Goal: Transaction & Acquisition: Obtain resource

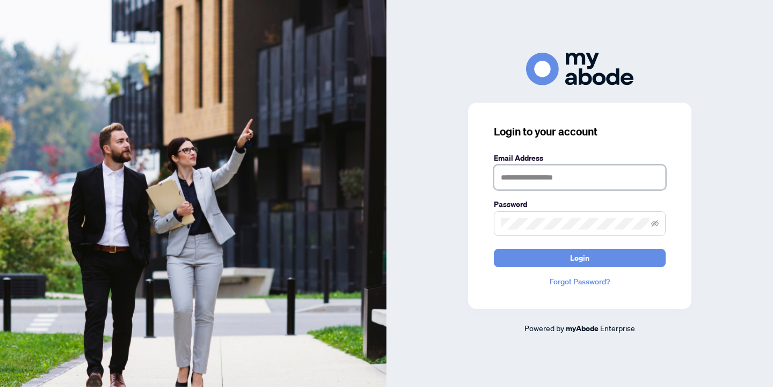
click at [518, 180] on input "text" at bounding box center [580, 177] width 172 height 25
type input "**********"
click at [494, 249] on button "Login" at bounding box center [580, 258] width 172 height 18
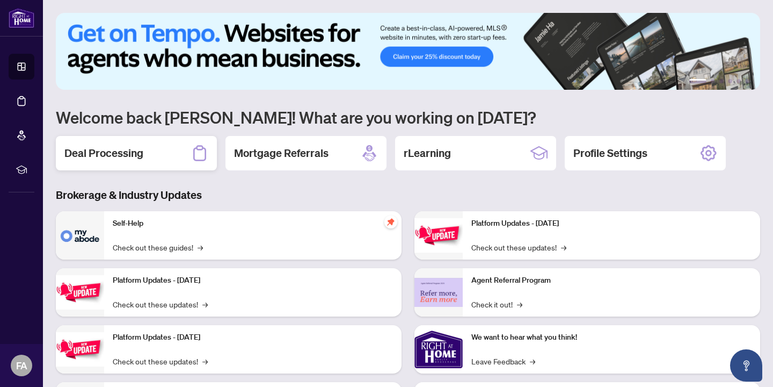
click at [127, 157] on h2 "Deal Processing" at bounding box center [103, 152] width 79 height 15
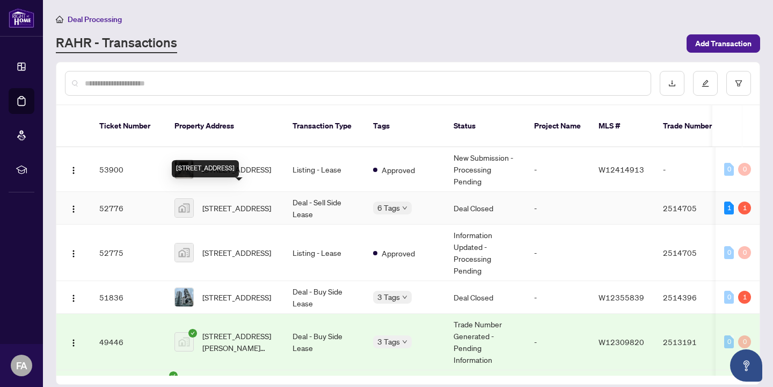
click at [241, 202] on span "[STREET_ADDRESS]" at bounding box center [236, 208] width 69 height 12
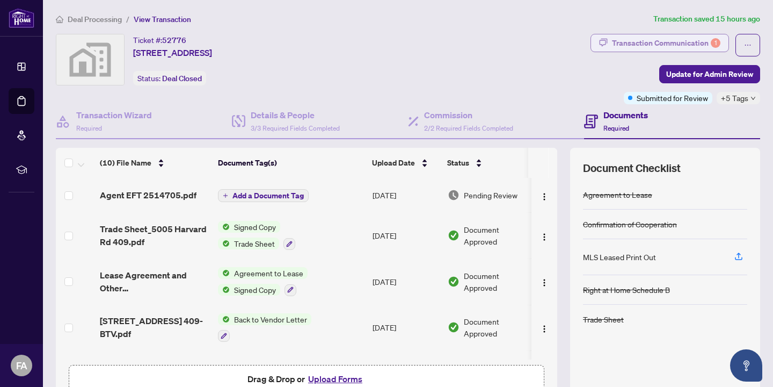
click at [660, 43] on div "Transaction Communication 1" at bounding box center [666, 42] width 108 height 17
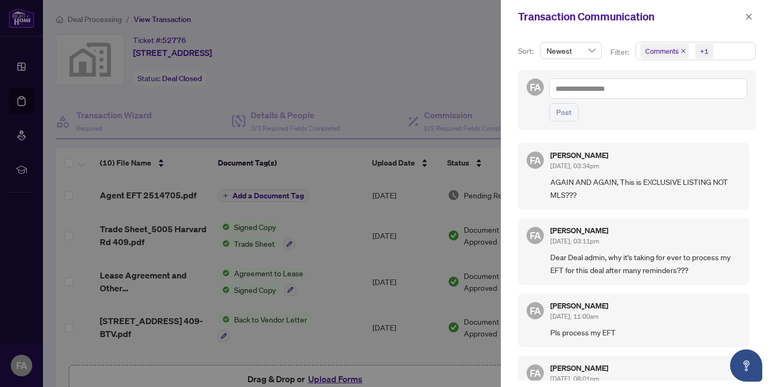
click at [405, 38] on div at bounding box center [386, 193] width 773 height 387
click at [664, 56] on span "Comments" at bounding box center [661, 51] width 33 height 11
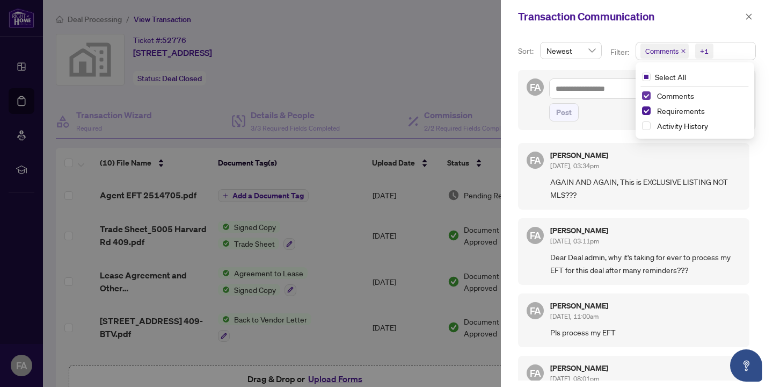
click at [644, 94] on span "Select Comments" at bounding box center [646, 95] width 9 height 9
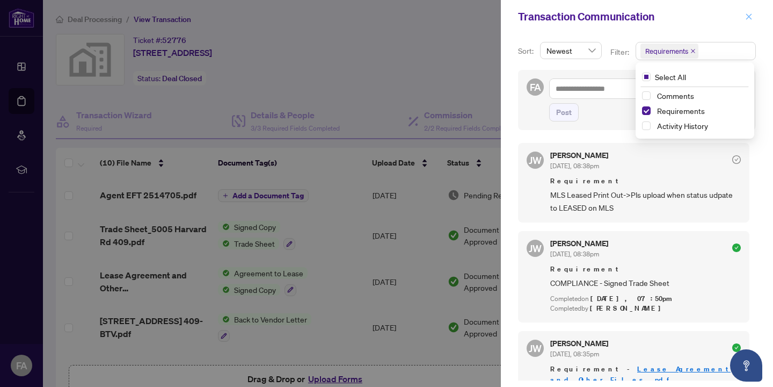
click at [750, 18] on icon "close" at bounding box center [749, 16] width 6 height 6
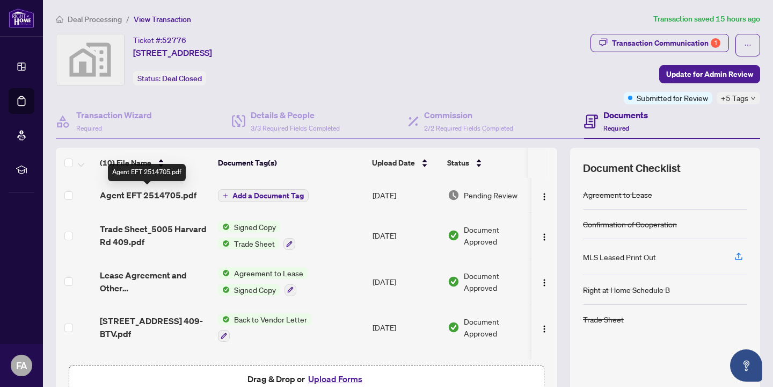
click at [165, 199] on span "Agent EFT 2514705.pdf" at bounding box center [148, 194] width 97 height 13
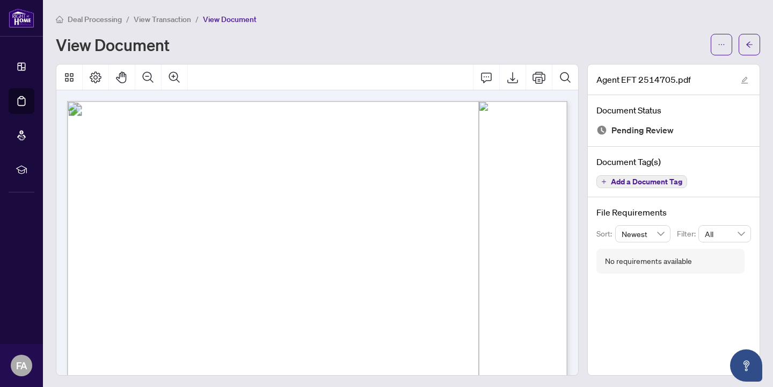
scroll to position [1, 0]
click at [723, 41] on icon "ellipsis" at bounding box center [722, 45] width 8 height 8
click at [667, 68] on span "Download" at bounding box center [683, 68] width 82 height 12
click at [0, 0] on link "Dashboard" at bounding box center [0, 0] width 0 height 0
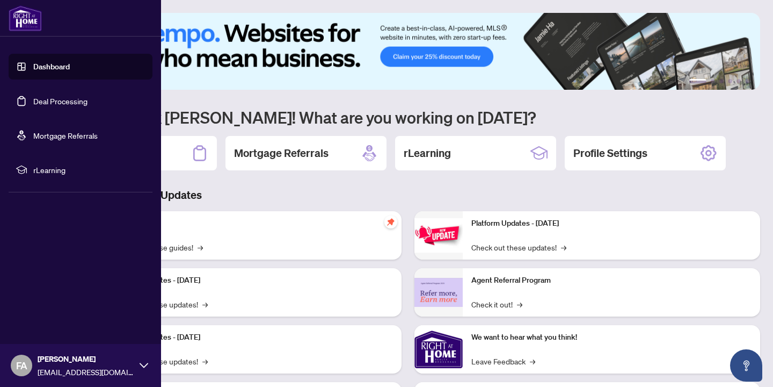
click at [27, 365] on span "FA" at bounding box center [21, 364] width 21 height 21
click at [49, 304] on span "Logout" at bounding box center [43, 301] width 24 height 17
